Goal: Use online tool/utility

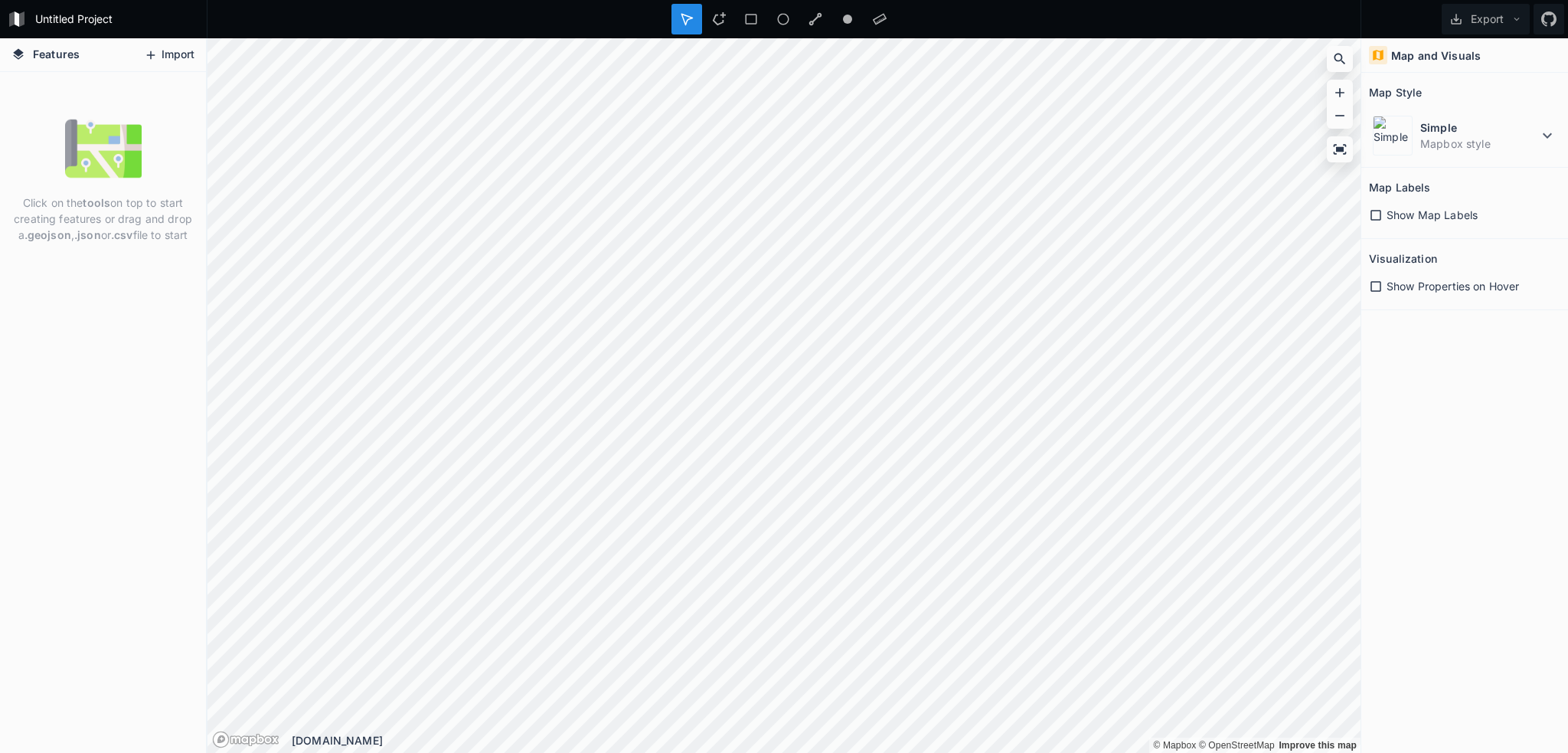
click at [164, 52] on button "Import" at bounding box center [169, 55] width 66 height 24
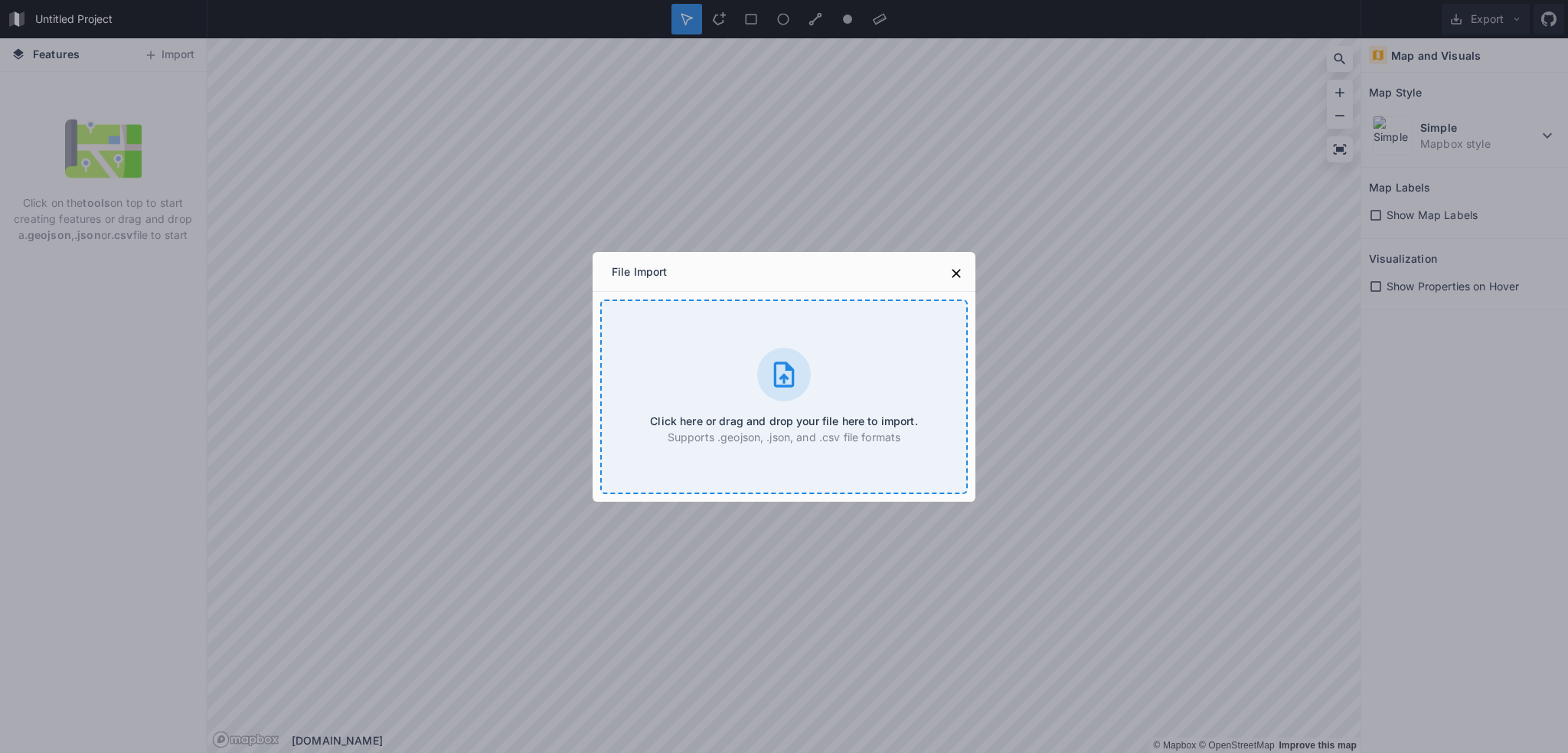
click at [783, 361] on icon at bounding box center [784, 374] width 31 height 31
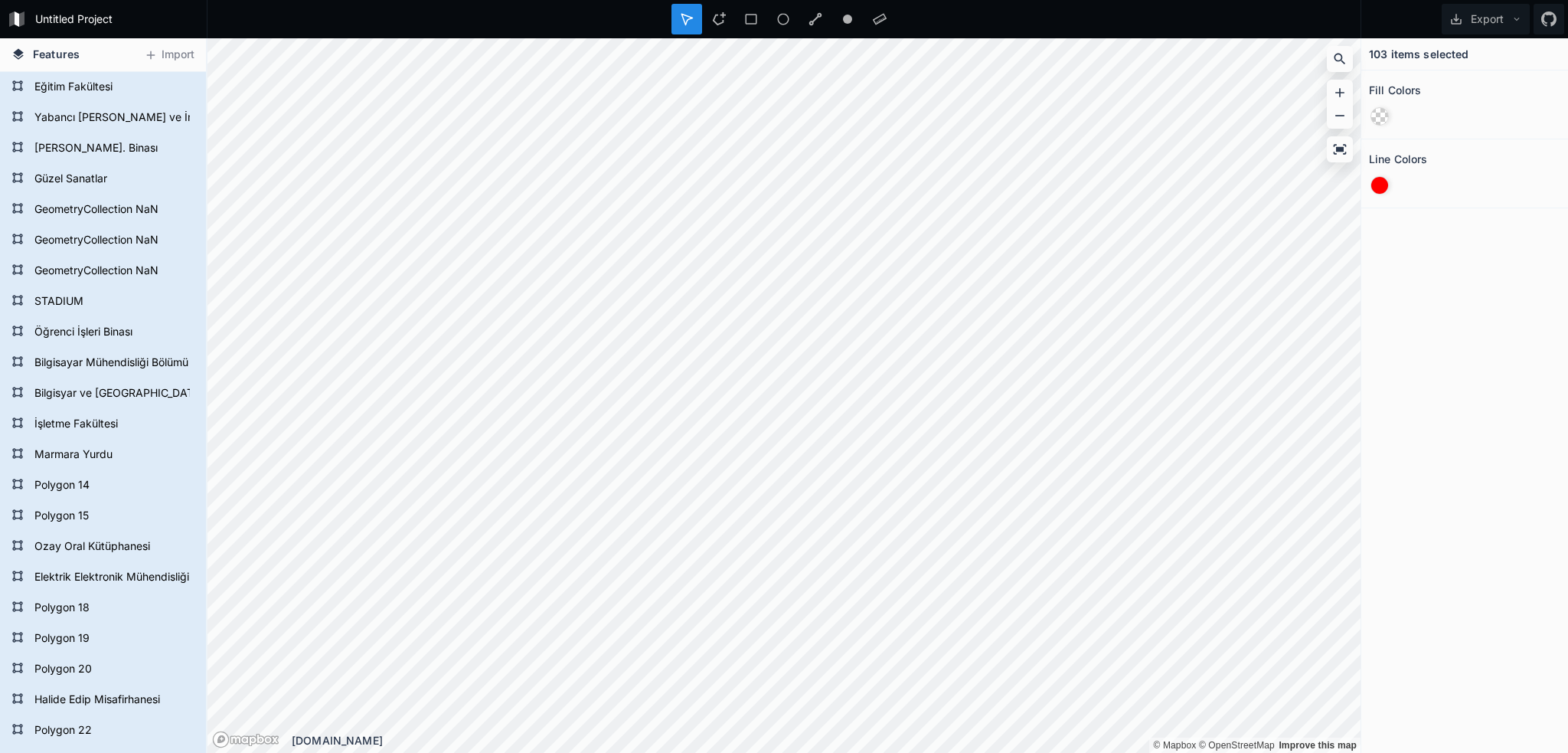
click at [1442, 290] on div "103 items selected Fill Colors Line Colors" at bounding box center [1465, 396] width 207 height 715
click at [1380, 115] on div at bounding box center [1380, 116] width 17 height 17
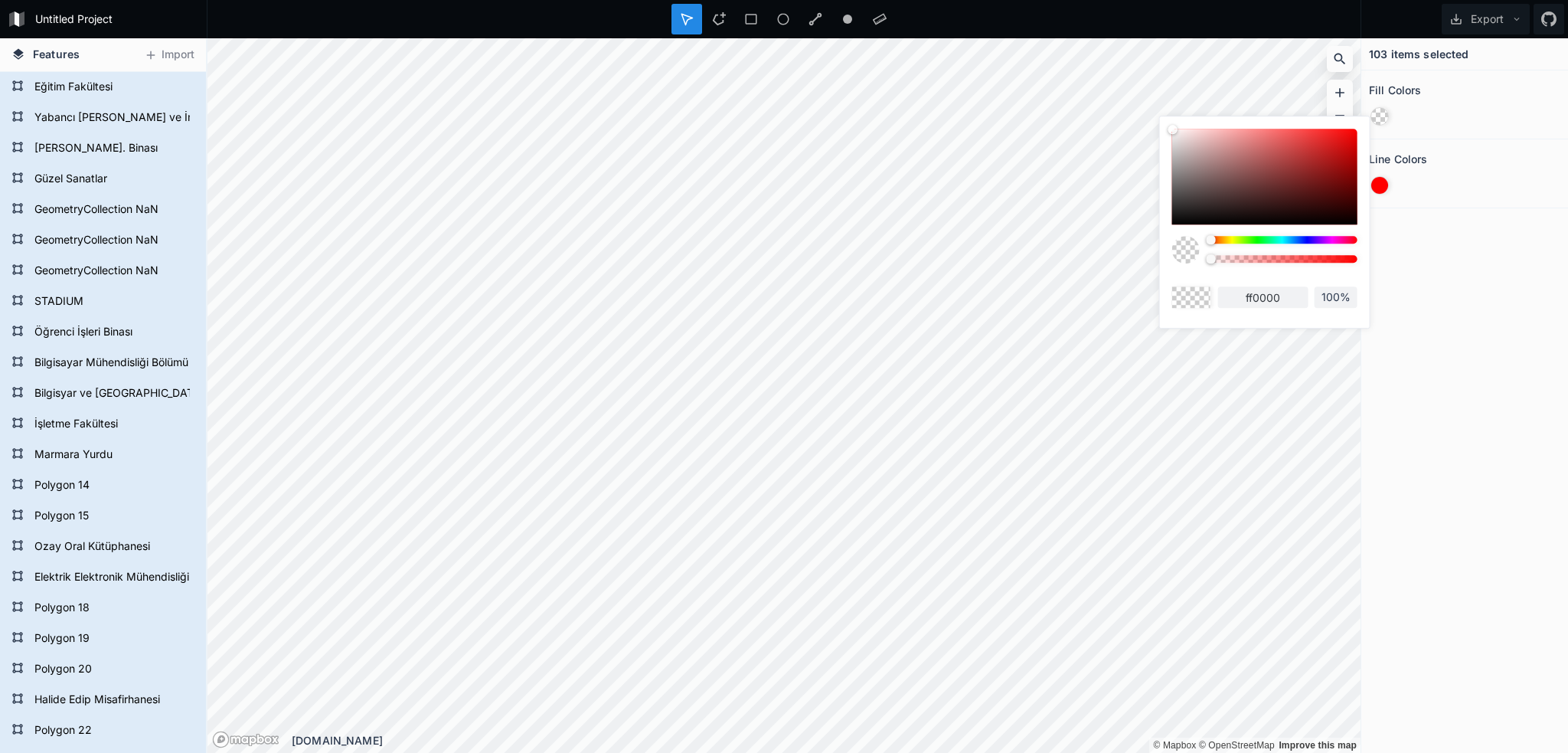
drag, startPoint x: 1334, startPoint y: 138, endPoint x: 1363, endPoint y: 127, distance: 31.0
click at [1363, 127] on div "ff0000 100%" at bounding box center [1265, 219] width 210 height 204
click at [1353, 132] on div at bounding box center [1265, 176] width 185 height 95
type input "f50505"
drag, startPoint x: 1300, startPoint y: 257, endPoint x: 1309, endPoint y: 257, distance: 9.0
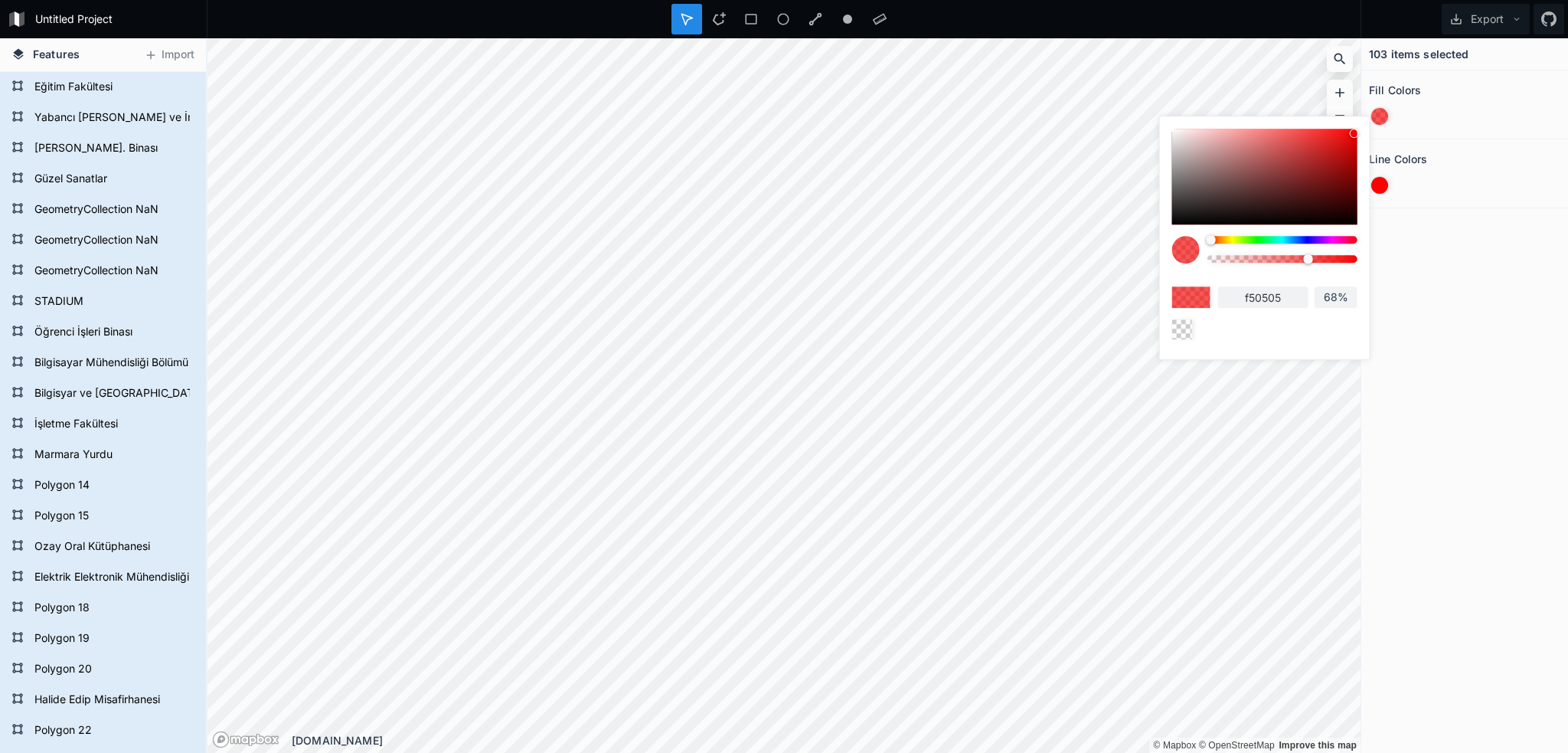
click at [1309, 257] on div at bounding box center [1283, 259] width 150 height 7
type input "88%"
drag, startPoint x: 1283, startPoint y: 255, endPoint x: 1336, endPoint y: 258, distance: 53.1
click at [1336, 258] on div at bounding box center [1336, 259] width 9 height 9
click at [1308, 240] on div at bounding box center [1283, 239] width 150 height 7
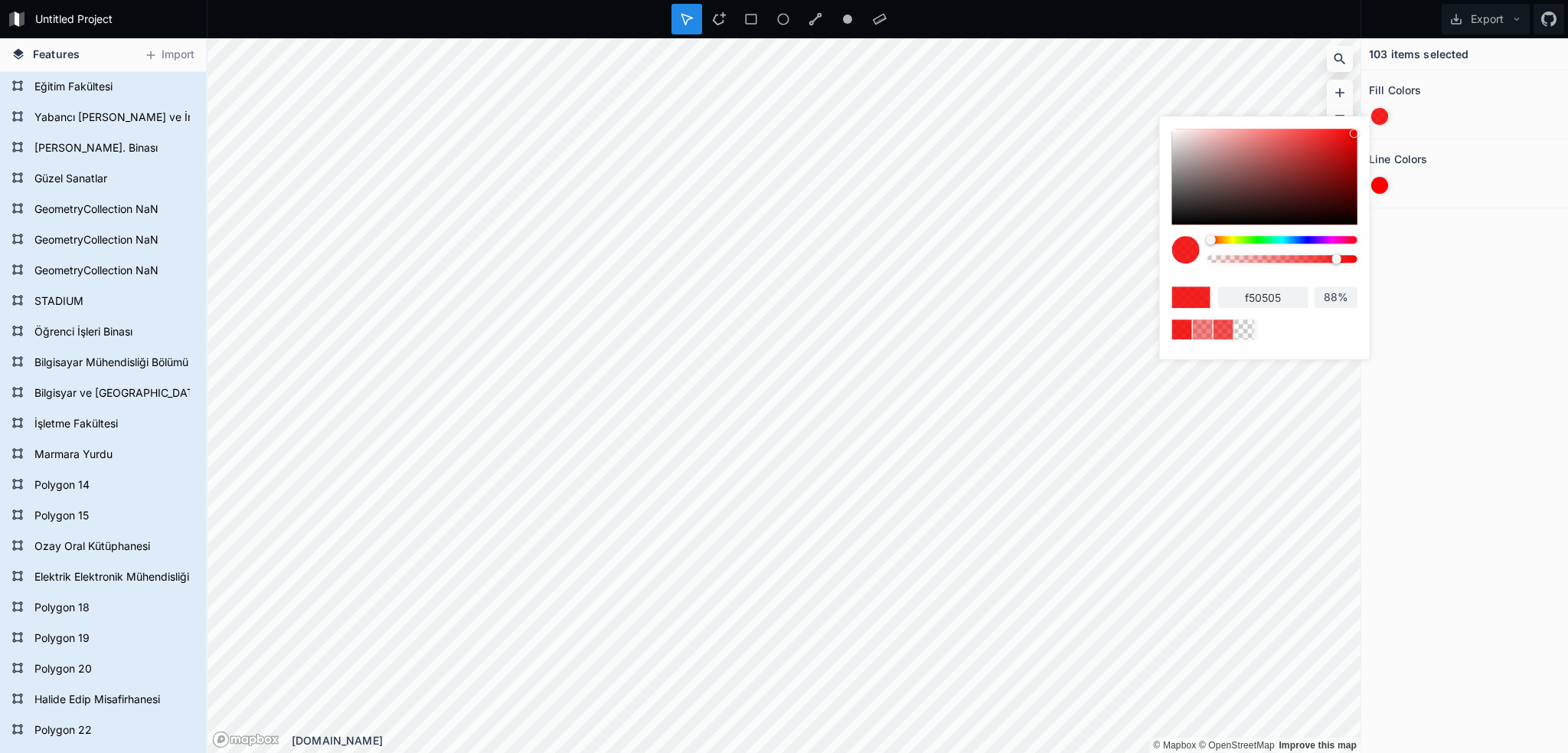
type input "1905f5"
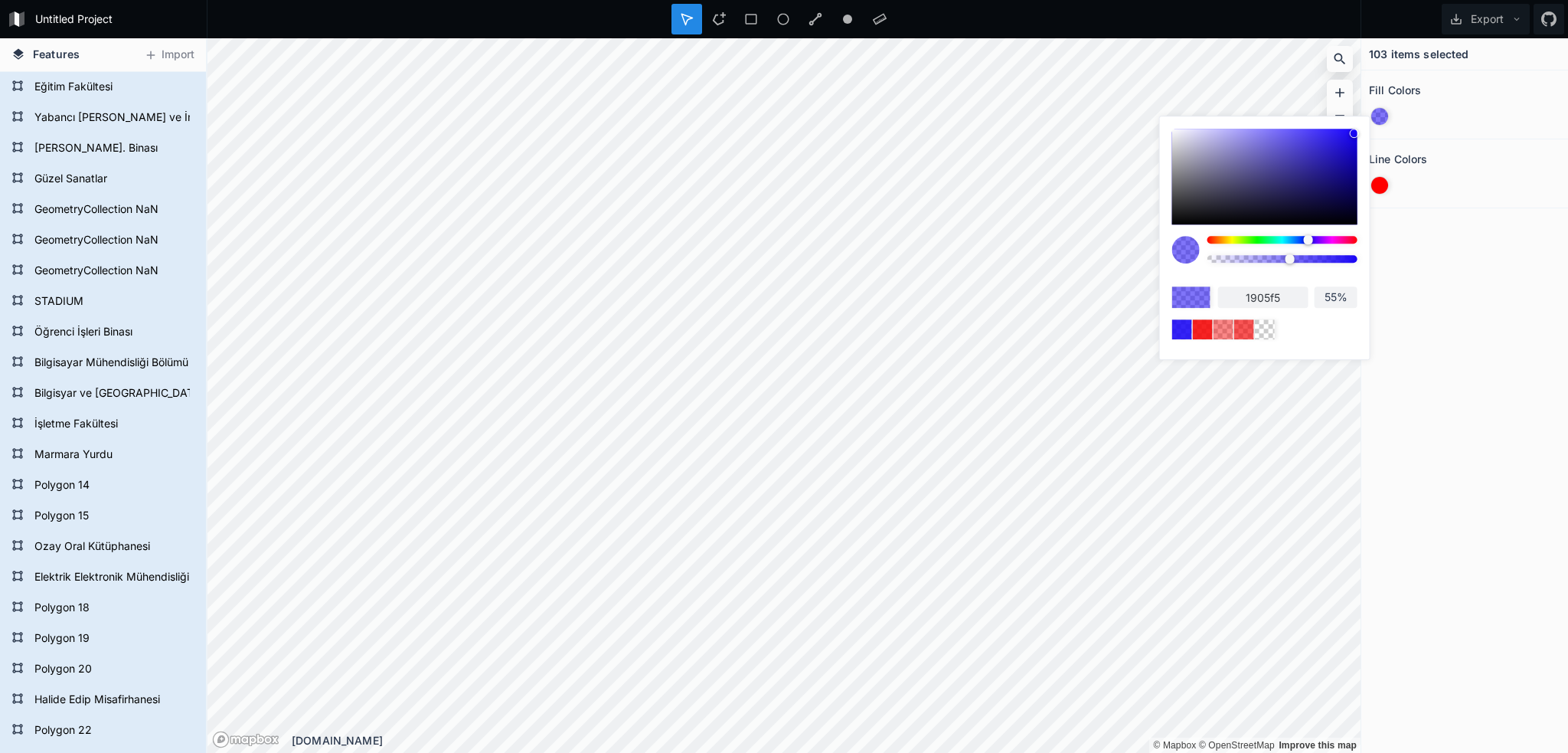
click at [1289, 258] on div at bounding box center [1283, 259] width 150 height 7
type input "42%"
drag, startPoint x: 1283, startPoint y: 257, endPoint x: 1270, endPoint y: 257, distance: 13.0
click at [1270, 257] on div at bounding box center [1283, 259] width 150 height 7
click at [1452, 339] on div "103 items selected Fill Colors Line Colors" at bounding box center [1465, 396] width 207 height 715
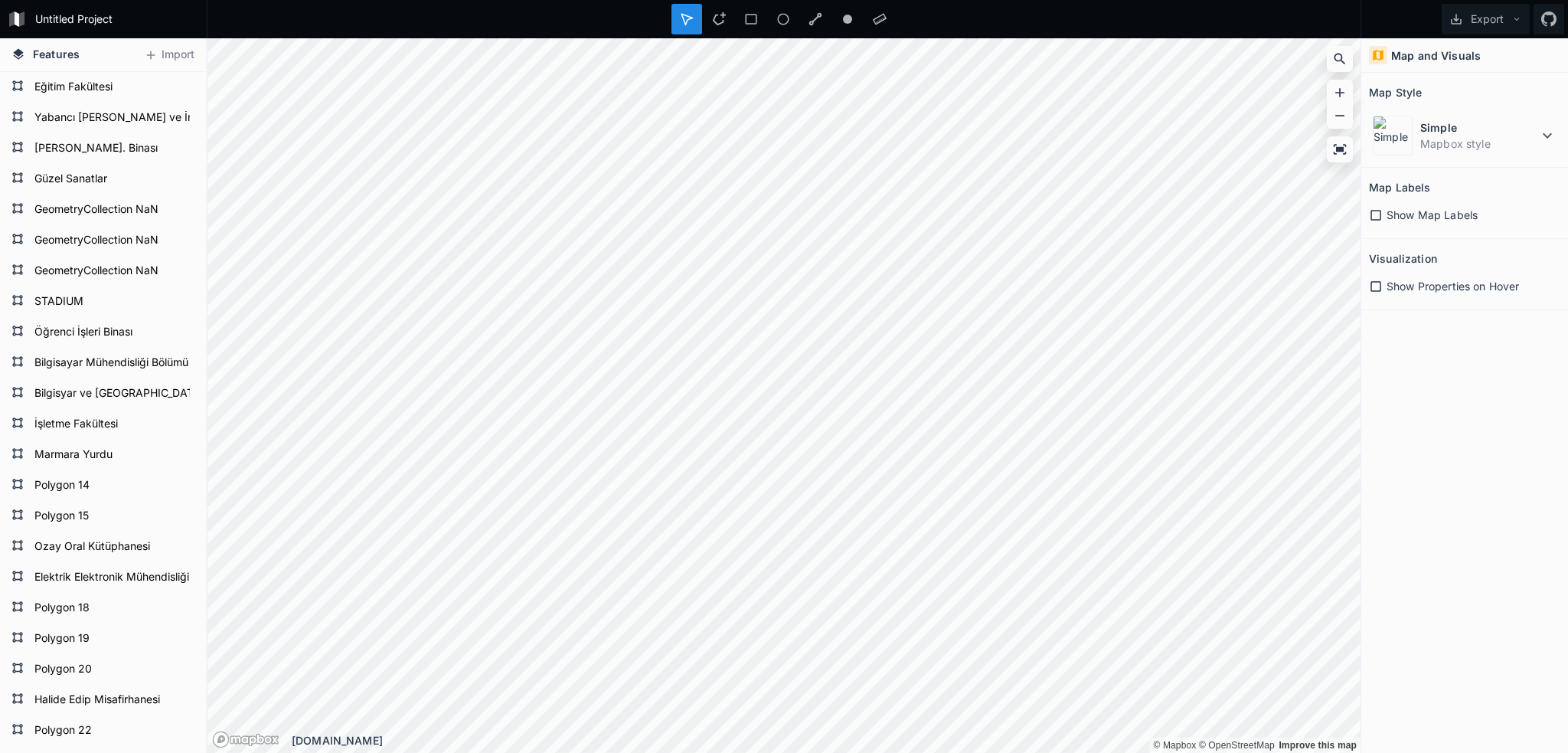
click at [1376, 211] on icon at bounding box center [1376, 215] width 14 height 14
click at [1376, 211] on icon at bounding box center [1376, 215] width 11 height 11
click at [1377, 284] on icon at bounding box center [1376, 286] width 14 height 14
click at [1544, 133] on icon at bounding box center [1548, 135] width 19 height 19
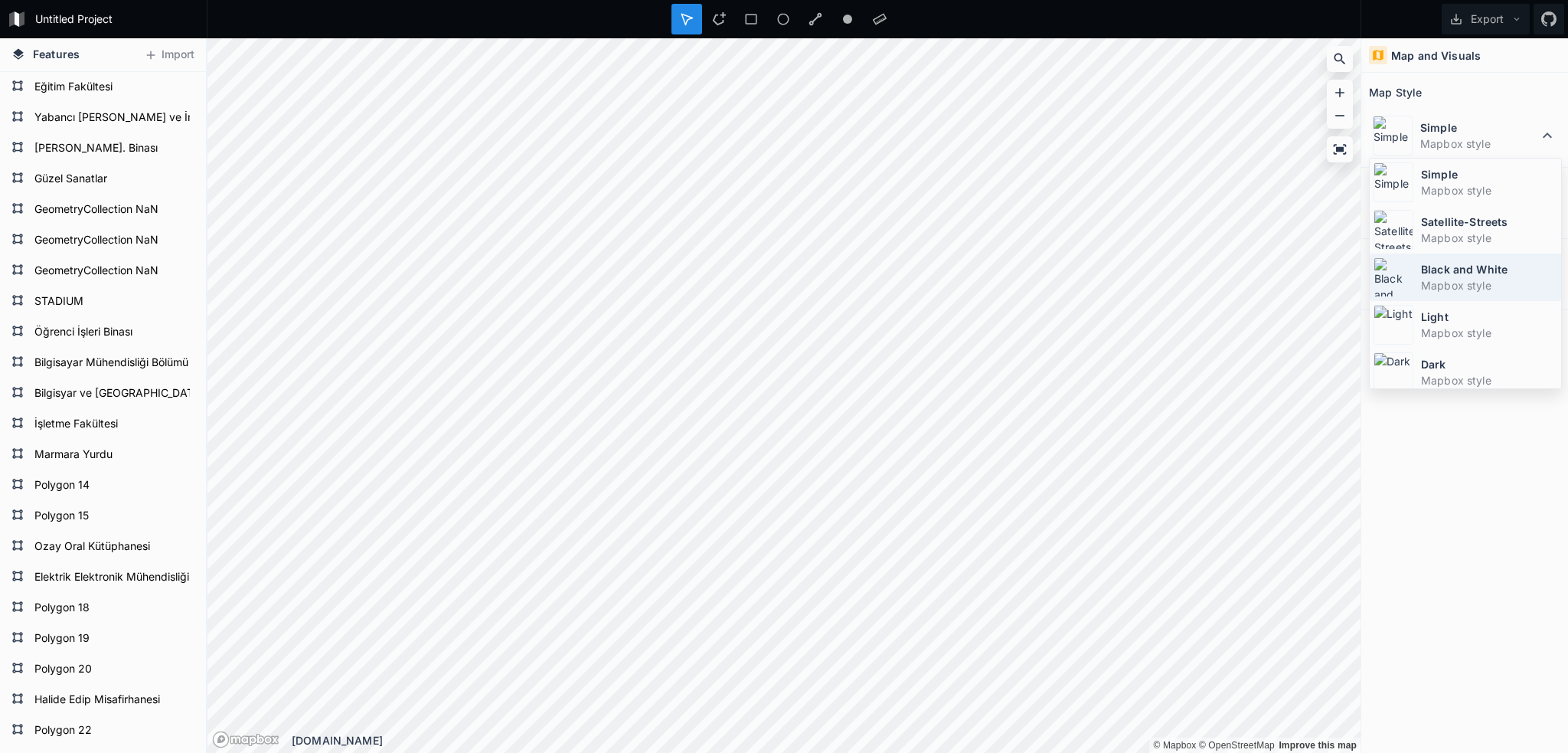
click at [1466, 282] on dd "Mapbox style" at bounding box center [1489, 286] width 136 height 16
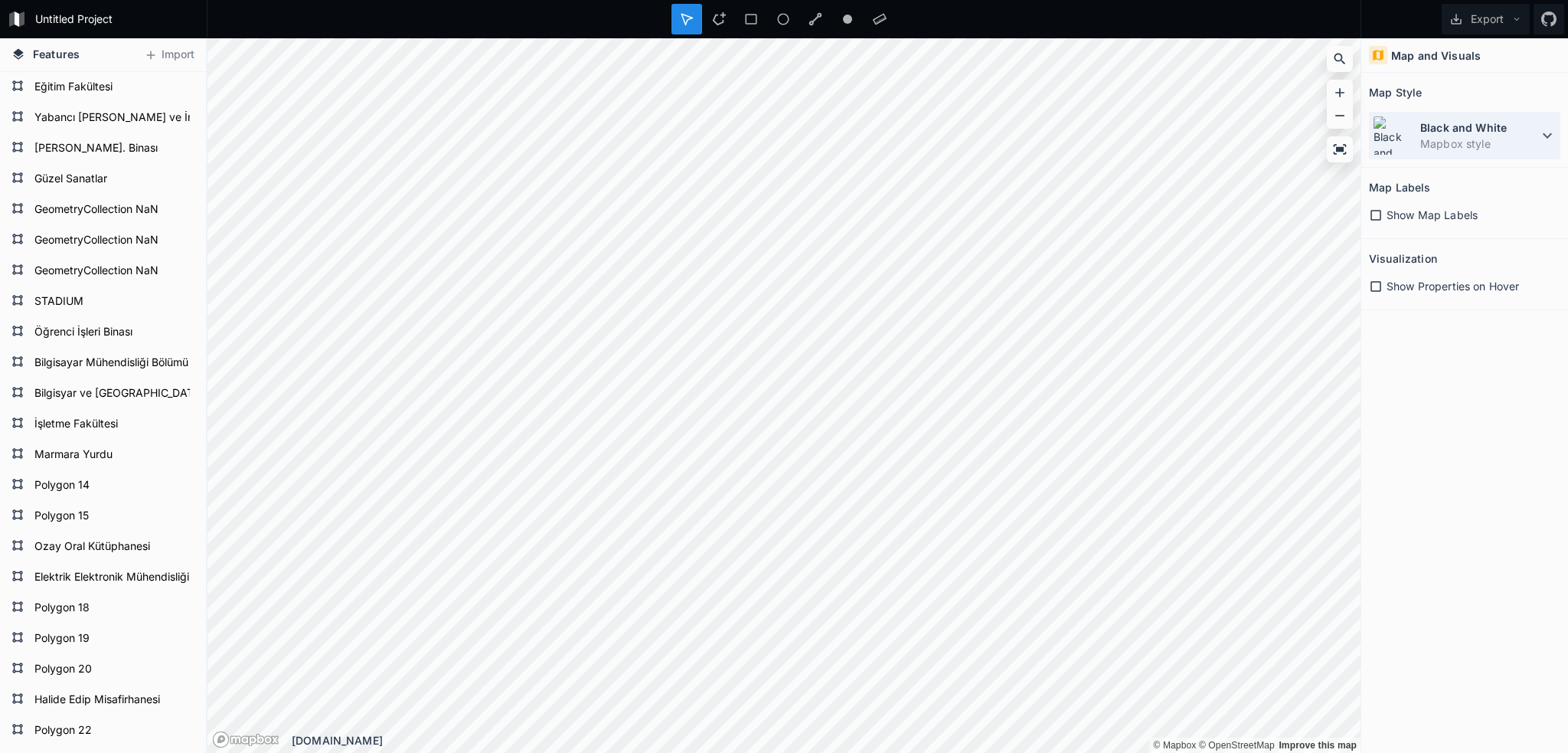
click at [1521, 134] on dt "Black and White" at bounding box center [1479, 127] width 118 height 16
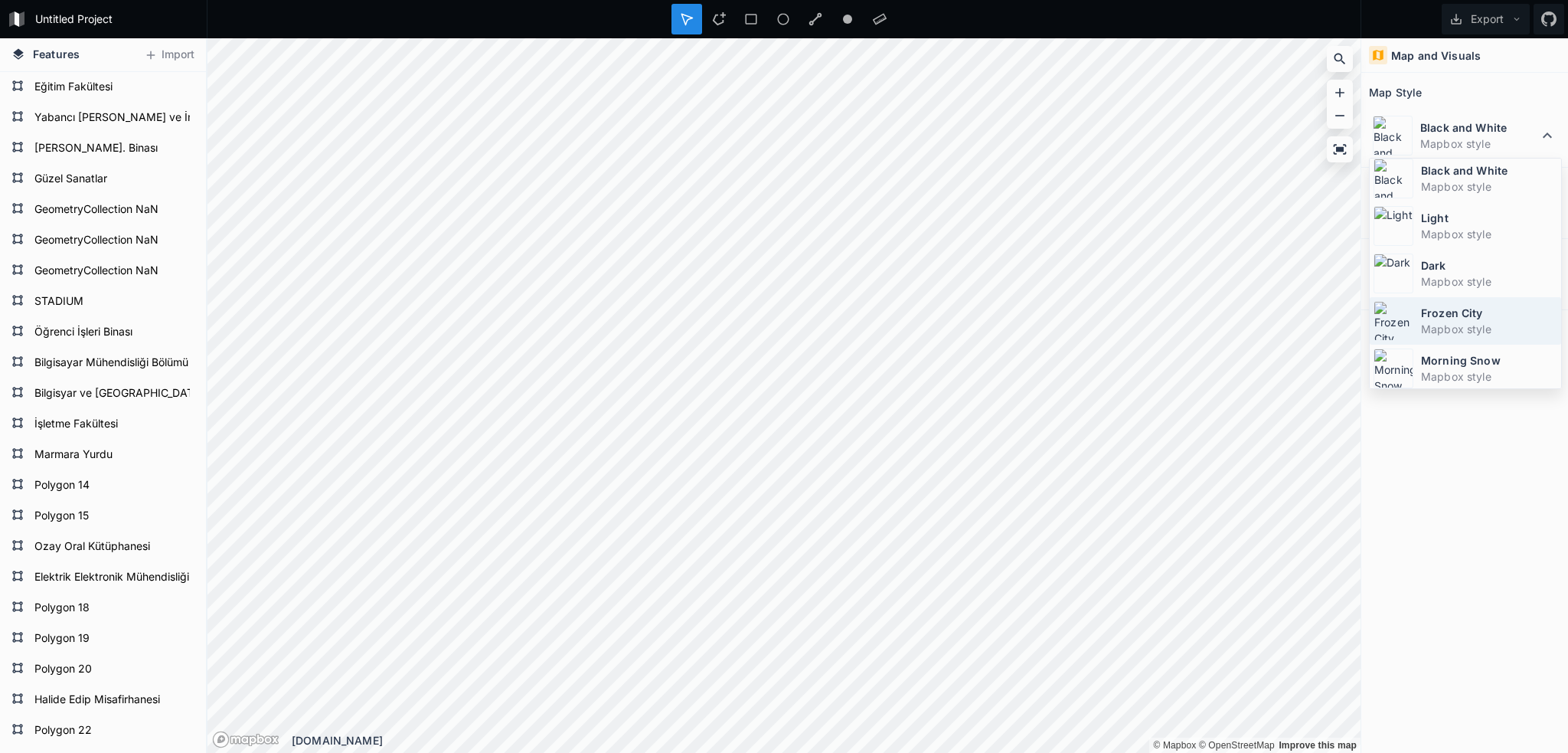
scroll to position [100, 0]
click at [1479, 312] on dt "Frozen City" at bounding box center [1489, 312] width 136 height 16
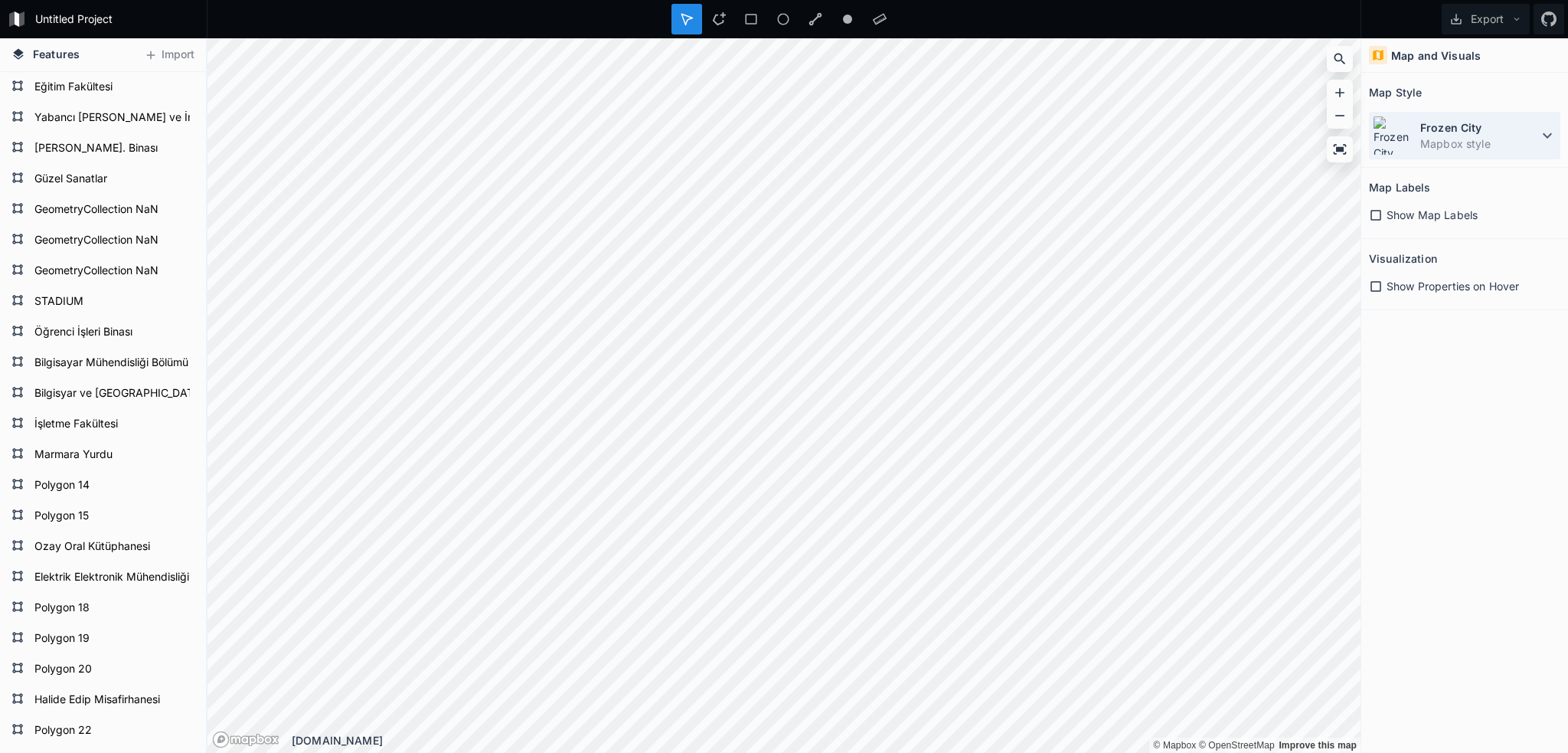
click at [1498, 123] on dt "Frozen City" at bounding box center [1479, 127] width 118 height 16
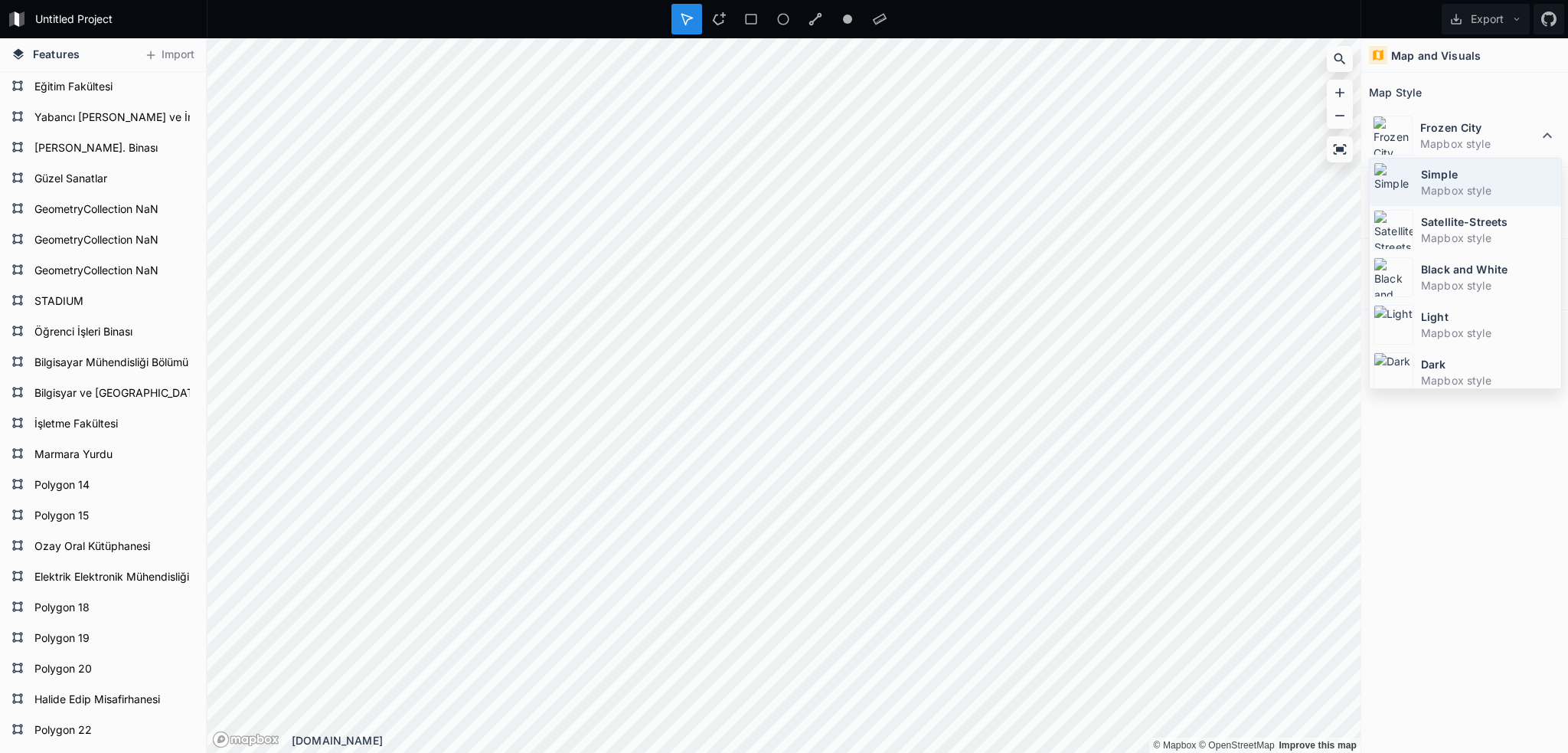
click at [1462, 181] on dt "Simple" at bounding box center [1489, 175] width 136 height 16
